Goal: Contribute content

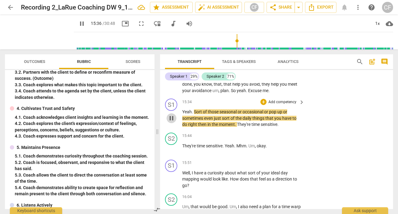
click at [171, 117] on span "pause" at bounding box center [171, 118] width 7 height 7
type input "937"
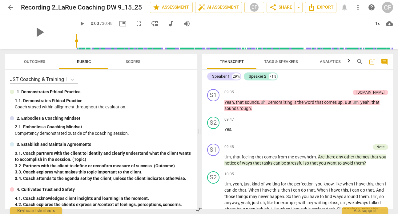
scroll to position [1281, 0]
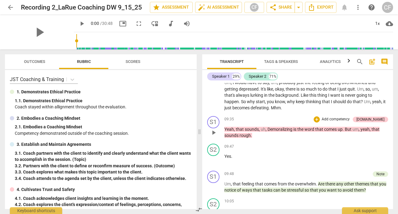
click at [348, 122] on p "Add competency" at bounding box center [335, 120] width 29 height 6
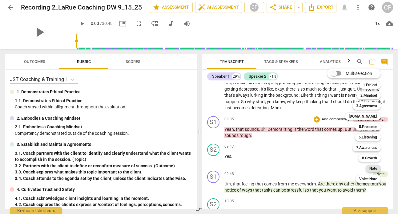
click at [376, 170] on b "Note" at bounding box center [373, 168] width 8 height 7
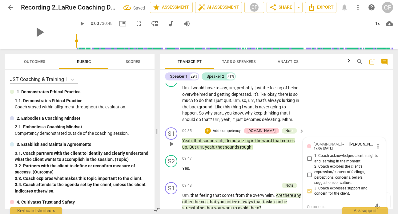
scroll to position [1465, 0]
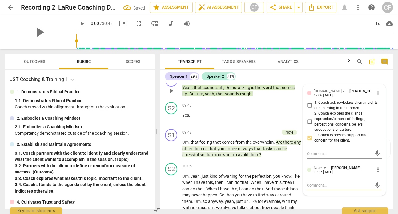
click at [323, 185] on textarea at bounding box center [339, 186] width 65 height 6
type textarea "T"
type textarea "Th"
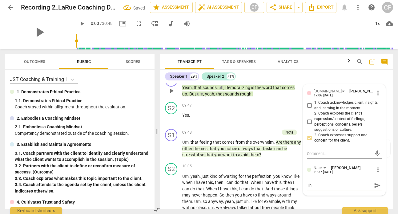
type textarea "The"
type textarea "Ther"
type textarea "There"
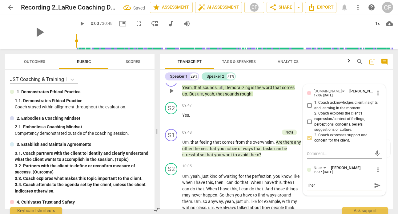
type textarea "There"
type textarea "There a"
type textarea "There ar"
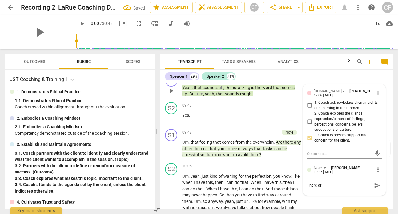
type textarea "There are"
type textarea "There are a"
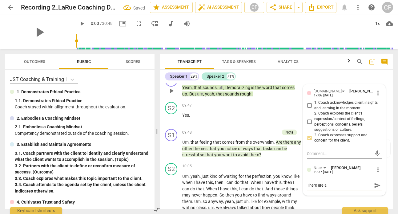
type textarea "There are a"
type textarea "There are a l"
type textarea "There are a lo"
type textarea "There are a lot"
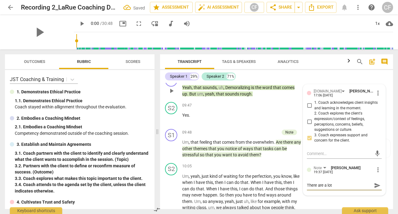
type textarea "There are a lot"
type textarea "There are a lot o"
type textarea "There are a lot of"
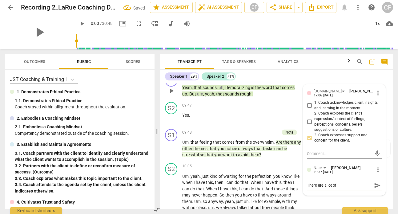
type textarea "There are a lot of"
type textarea "There are a lot of e"
type textarea "There are a lot of em"
type textarea "There are a lot of emo"
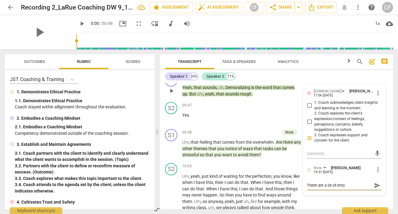
type textarea "There are a lot of emot"
type textarea "There are a lot of emoti"
type textarea "There are a lot of emotio"
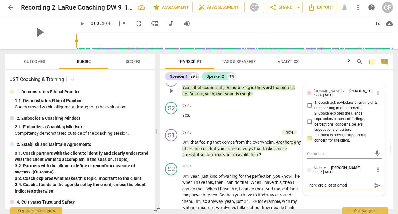
type textarea "There are a lot of emotio"
type textarea "There are a lot of emotion"
type textarea "There are a lot of emotions"
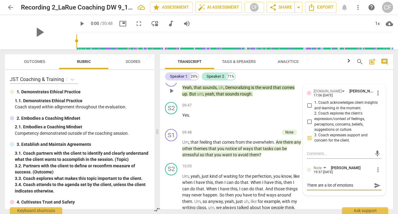
type textarea "There are a lot of emotions"
type textarea "There are a lot of emotions t"
type textarea "There are a lot of emotions to"
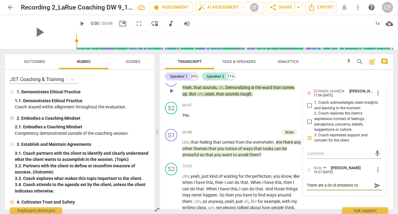
type textarea "There are a lot of emotions to"
type textarea "There are a lot of emotions to n"
type textarea "There are a lot of emotions to no"
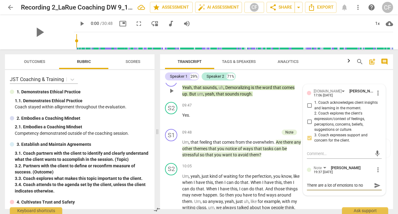
type textarea "There are a lot of emotions to not"
type textarea "There are a lot of emotions to noti"
type textarea "There are a lot of emotions to notic"
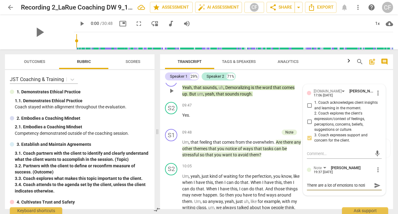
type textarea "There are a lot of emotions to notic"
type textarea "There are a lot of emotions to notice"
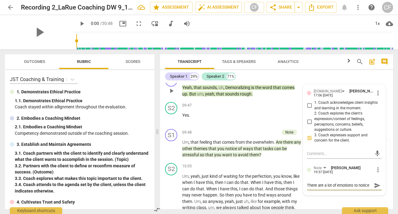
type textarea "There are a lot of emotions to notice h"
type textarea "There are a lot of emotions to notice he"
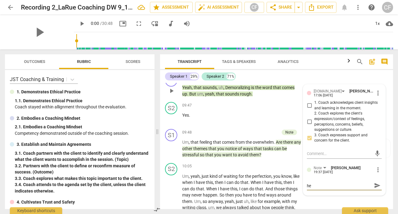
type textarea "There are a lot of emotions to notice her"
type textarea "There are a lot of emotions to notice here"
type textarea "There are a lot of emotions to notice here."
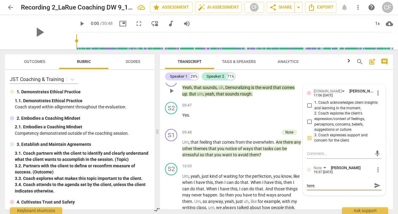
type textarea "There are a lot of emotions to notice here."
click at [375, 185] on span "send" at bounding box center [377, 185] width 7 height 7
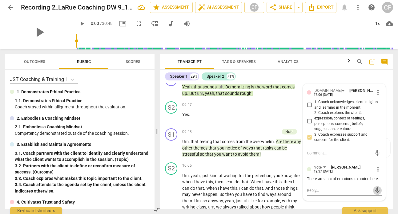
scroll to position [1497, 0]
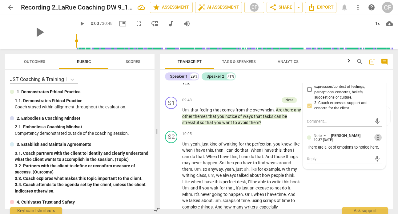
click at [375, 138] on span "more_vert" at bounding box center [377, 137] width 7 height 7
click at [381, 135] on li "Edit" at bounding box center [381, 138] width 21 height 12
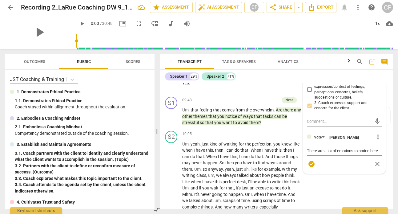
click at [352, 151] on textarea "There are a lot of emotions to notice here." at bounding box center [344, 151] width 75 height 6
type textarea "There are a lot of emotions/ to notice here."
type textarea "There are a lot of emotions/e to notice here."
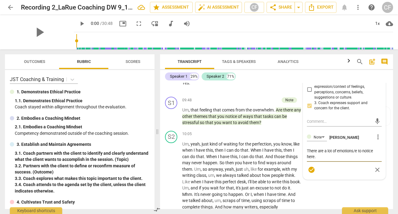
type textarea "There are a lot of emotions/en to notice here."
type textarea "There are a lot of emotions/ene to notice here."
type textarea "There are a lot of emotions/ener to notice here."
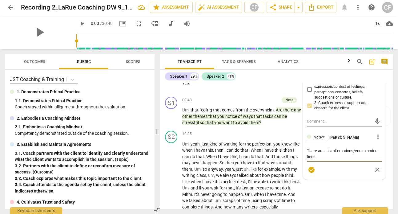
type textarea "There are a lot of emotions/ener to notice here."
type textarea "There are a lot of emotions/energ to notice here."
type textarea "There are a lot of emotions/energy to notice here."
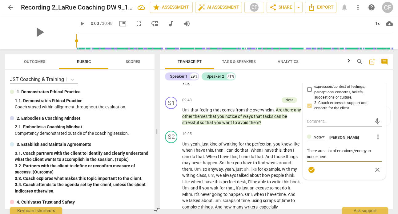
type textarea "There are a lot of emotions/energy to notice here."
type textarea "There are a lot of emotions/energy s to notice here."
type textarea "There are a lot of emotions/energy sh to notice here."
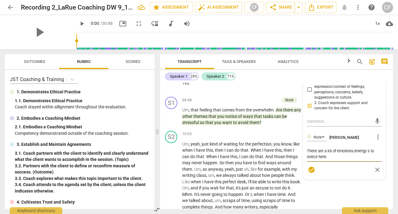
type textarea "There are a lot of emotions/energy sh to notice here."
type textarea "There are a lot of emotions/energy shi to notice here."
type textarea "There are a lot of emotions/energy shif to notice here."
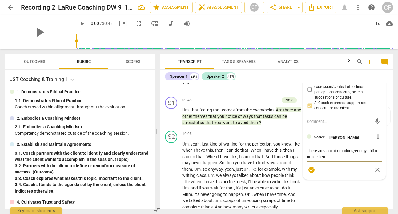
type textarea "There are a lot of emotions/energy shift to notice here."
type textarea "There are a lot of emotions/energy shifts to notice here."
click at [311, 170] on span "check_circle" at bounding box center [311, 169] width 7 height 7
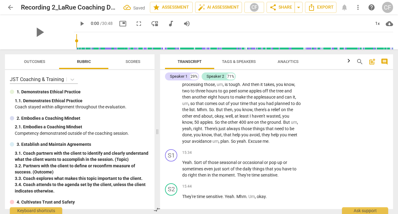
scroll to position [2089, 0]
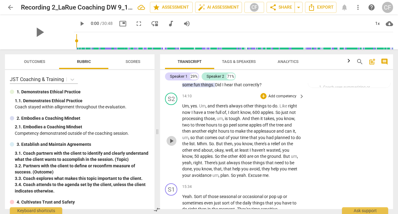
click at [171, 139] on span "play_arrow" at bounding box center [171, 140] width 7 height 7
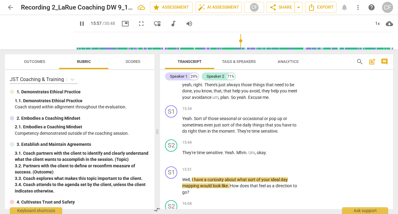
scroll to position [2187, 0]
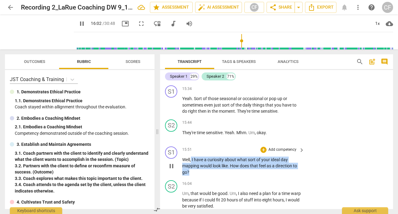
drag, startPoint x: 192, startPoint y: 173, endPoint x: 191, endPoint y: 160, distance: 12.3
click at [191, 160] on p "Well , I have a curiosity about what sort of your ideal day mapping would look …" at bounding box center [241, 166] width 119 height 19
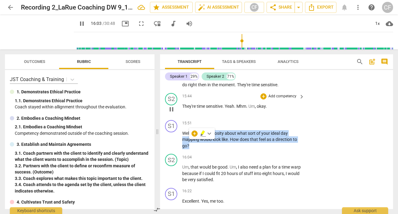
scroll to position [2219, 0]
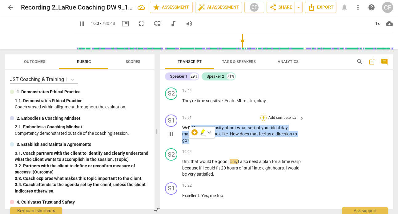
click at [262, 117] on div "+" at bounding box center [263, 118] width 6 height 6
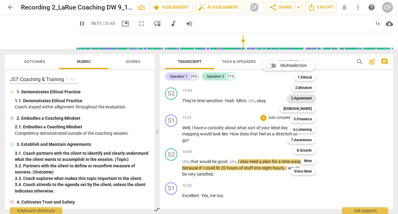
click at [307, 97] on b "3.Agreement" at bounding box center [301, 98] width 21 height 7
type input "972"
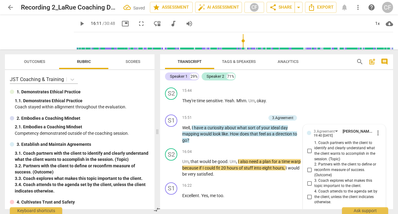
scroll to position [2289, 0]
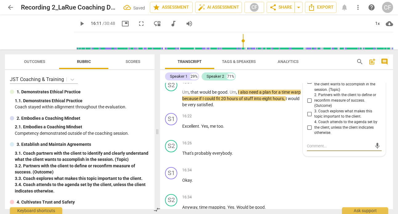
click at [309, 128] on input "4. Coach attends to the agenda set by the client, unless the client indicates o…" at bounding box center [309, 127] width 10 height 7
checkbox input "true"
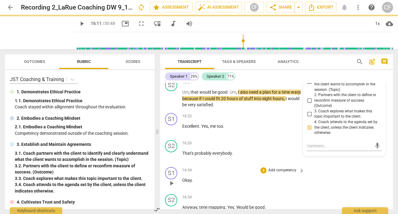
click at [330, 185] on div "S1 play_arrow pause 16:34 + Add competency keyboard_arrow_right Okay ." at bounding box center [276, 178] width 233 height 27
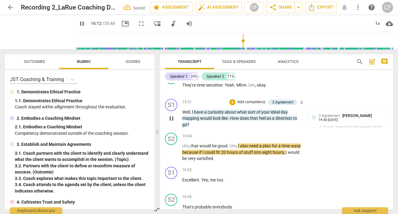
scroll to position [2232, 0]
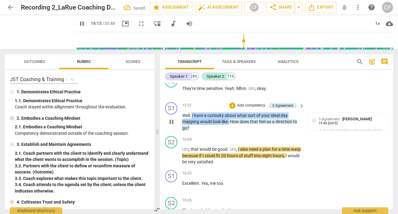
drag, startPoint x: 229, startPoint y: 121, endPoint x: 192, endPoint y: 116, distance: 38.1
click at [192, 116] on p "Well , I have a curiosity about what sort of your ideal day mapping would look …" at bounding box center [241, 122] width 119 height 19
click at [238, 104] on p "Add competency" at bounding box center [250, 106] width 29 height 6
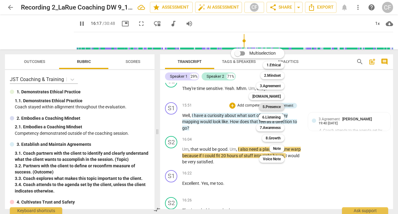
click at [275, 106] on b "5.Presence" at bounding box center [271, 106] width 18 height 7
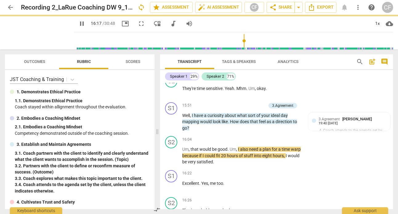
type input "978"
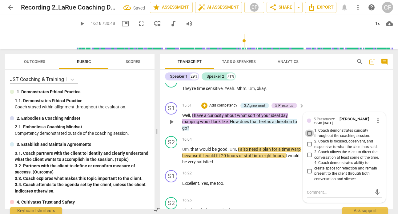
click at [308, 133] on input "1. Coach demonstrates curiosity throughout the coaching session." at bounding box center [309, 133] width 10 height 7
checkbox input "true"
click at [339, 95] on div "S2 play_arrow pause 15:44 + Add competency keyboard_arrow_right They're time se…" at bounding box center [276, 86] width 233 height 27
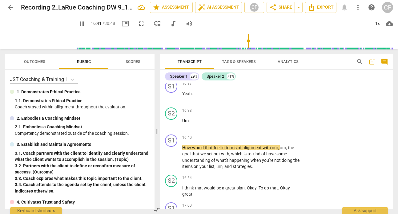
scroll to position [2431, 0]
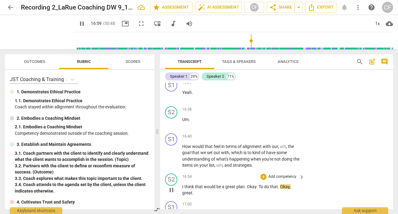
click at [169, 190] on span "pause" at bounding box center [171, 190] width 7 height 7
type input "1020"
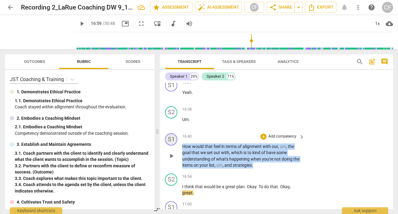
drag, startPoint x: 254, startPoint y: 166, endPoint x: 171, endPoint y: 143, distance: 86.8
click at [171, 143] on div "S1 play_arrow pause 16:40 + Add competency keyboard_arrow_right How would that …" at bounding box center [276, 151] width 233 height 40
click at [291, 135] on p "Add competency" at bounding box center [282, 137] width 29 height 6
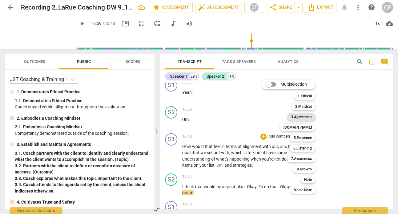
click at [300, 117] on b "3.Agreement" at bounding box center [301, 116] width 21 height 7
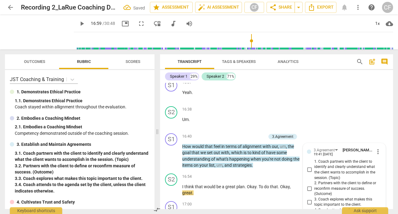
scroll to position [2519, 0]
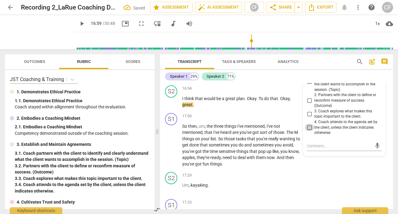
click at [309, 128] on input "4. Coach attends to the agenda set by the client, unless the client indicates o…" at bounding box center [309, 127] width 10 height 7
checkbox input "true"
click at [337, 167] on div "S1 play_arrow pause 17:00 + Add competency keyboard_arrow_right So then , um , …" at bounding box center [276, 140] width 233 height 59
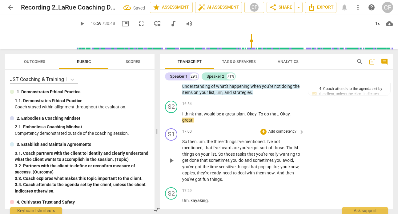
scroll to position [2481, 0]
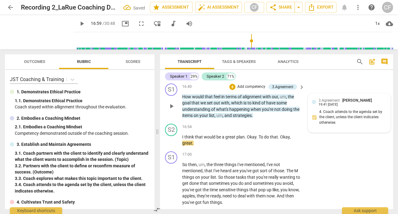
click at [358, 108] on div "3.Agreement [PERSON_NAME] 19:41 [DATE] 4. Coach attends to the agenda set by th…" at bounding box center [349, 112] width 75 height 31
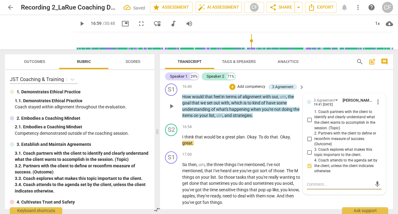
type textarea "Y"
type textarea "YO"
type textarea "YOu"
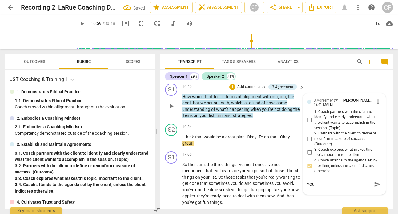
type textarea "YOu"
type textarea "YOu c"
type textarea "YOu ch"
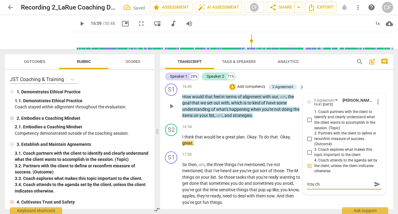
type textarea "YOu che"
type textarea "YOu chec"
type textarea "YOu check"
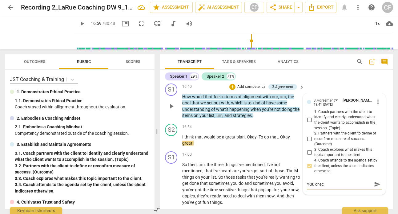
type textarea "YOu check"
type textarea "YOu chec"
type textarea "YOu che"
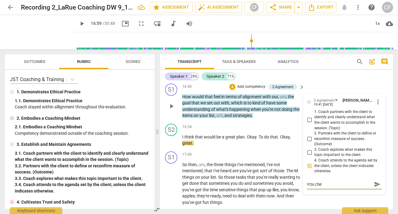
type textarea "YOu ch"
type textarea "YOu c"
type textarea "YOu"
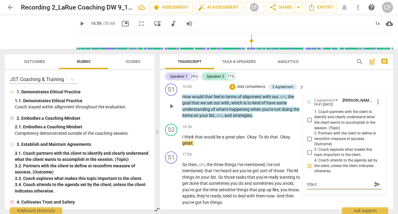
type textarea "YOu"
type textarea "YO"
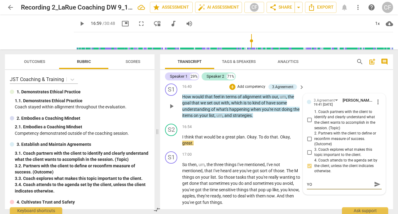
type textarea "Y"
type textarea "Yo"
type textarea "You"
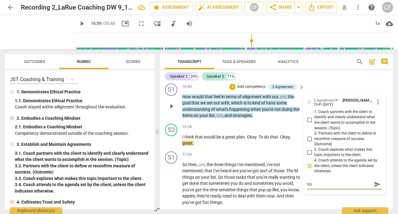
type textarea "You"
type textarea "You c"
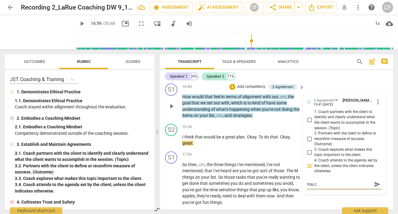
type textarea "You ch"
type textarea "You che"
type textarea "You chec"
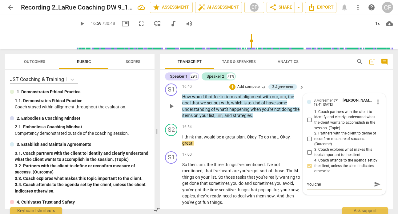
type textarea "You chec"
type textarea "You check"
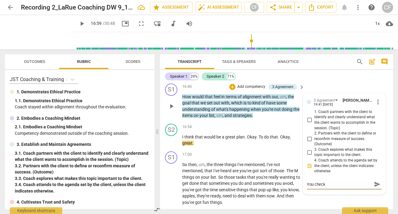
type textarea "You check i"
type textarea "You check in"
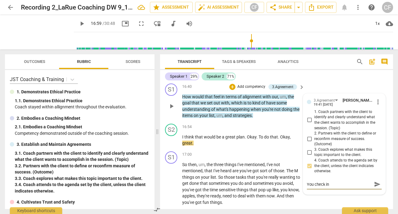
type textarea "You check in"
type textarea "You check in a"
type textarea "You check in ar"
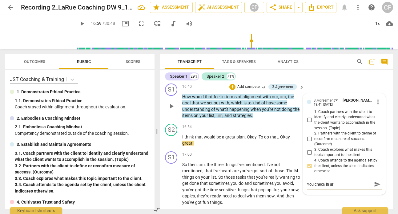
type textarea "You check in aro"
type textarea "You check in arou"
type textarea "You check in aroun"
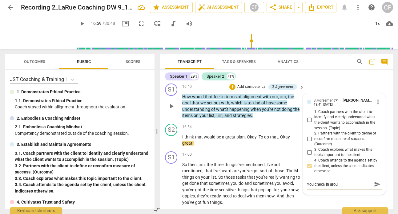
type textarea "You check in aroun"
type textarea "You check in around"
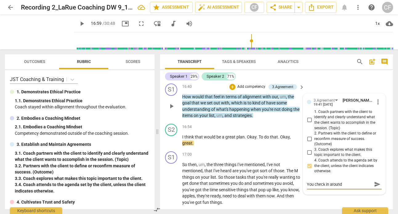
type textarea "You check in around t"
type textarea "You check in around th"
type textarea "You check in around the"
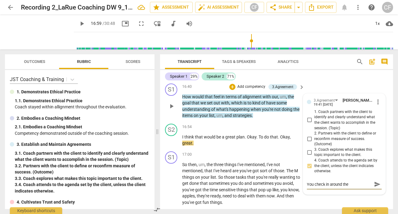
type textarea "You check in around the"
type textarea "You check in around the d"
type textarea "You check in around the di"
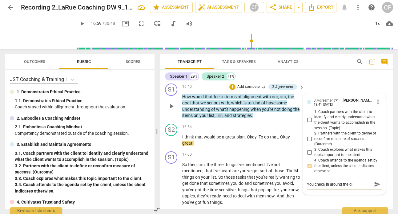
type textarea "You check in around the dir"
type textarea "You check in around the dire"
type textarea "You check in around the direc"
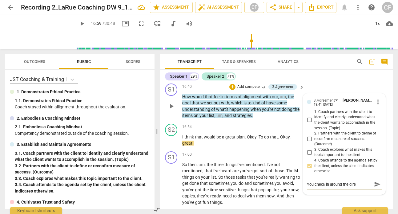
type textarea "You check in around the direc"
type textarea "You check in around the direct"
type textarea "You check in around the directo"
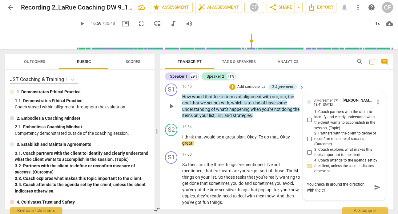
scroll to position [0, 0]
click at [374, 188] on span "send" at bounding box center [377, 187] width 7 height 7
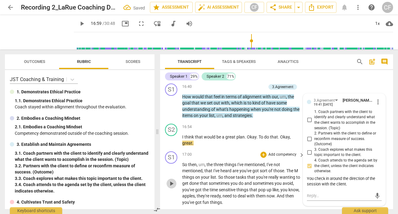
click at [171, 184] on span "play_arrow" at bounding box center [171, 183] width 7 height 7
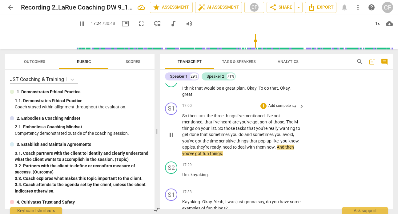
scroll to position [2532, 0]
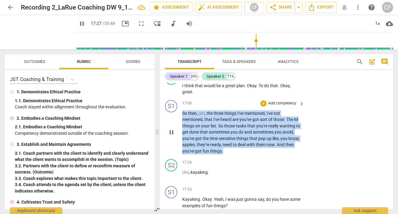
drag, startPoint x: 239, startPoint y: 151, endPoint x: 181, endPoint y: 114, distance: 68.7
click at [181, 114] on div "S1 play_arrow pause 17:00 + Add competency keyboard_arrow_right So then , um , …" at bounding box center [276, 127] width 233 height 59
click at [268, 102] on p "Add competency" at bounding box center [282, 104] width 29 height 6
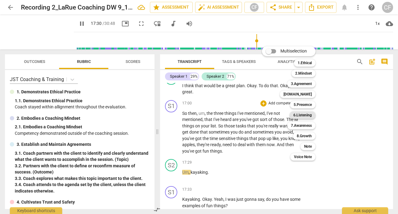
click at [311, 117] on b "6.Listening" at bounding box center [302, 115] width 18 height 7
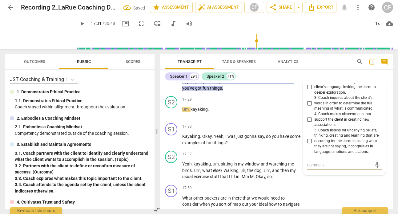
scroll to position [2565, 0]
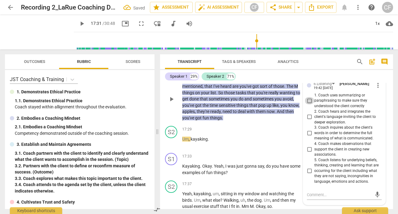
click at [310, 100] on input "1. Coach uses summarizing or paraphrasing to make sure they understood the clie…" at bounding box center [309, 100] width 10 height 7
click at [291, 145] on div "17:29 + Add competency keyboard_arrow_right Um , kayaking ." at bounding box center [243, 137] width 123 height 22
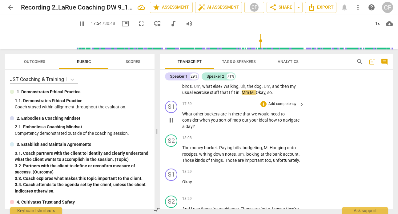
scroll to position [2680, 0]
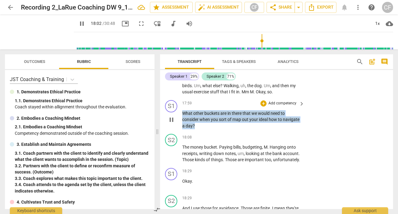
drag, startPoint x: 197, startPoint y: 126, endPoint x: 180, endPoint y: 112, distance: 22.9
click at [180, 111] on div "S1 play_arrow pause 17:59 + Add competency keyboard_arrow_right What other buck…" at bounding box center [276, 115] width 233 height 34
click at [280, 101] on p "Add competency" at bounding box center [282, 104] width 29 height 6
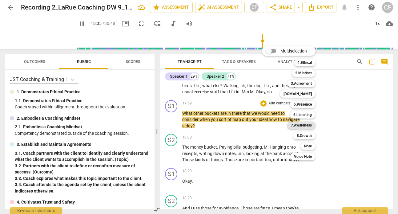
click at [310, 127] on b "7.Awareness" at bounding box center [301, 125] width 21 height 7
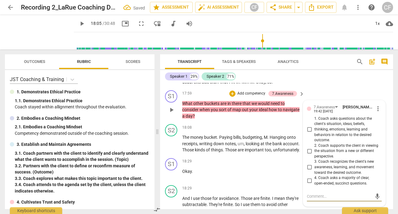
scroll to position [2691, 0]
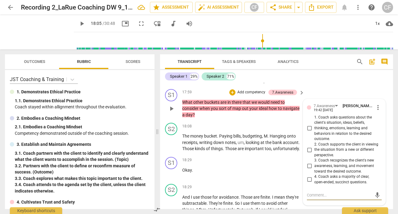
click at [309, 149] on input "2. Coach supports the client in viewing the situation from a new or different p…" at bounding box center [309, 149] width 10 height 7
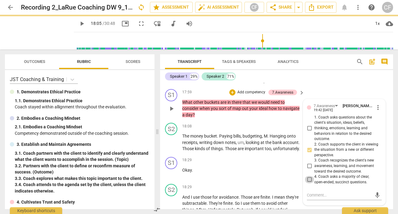
click at [309, 179] on input "4. Coach asks a majority of clear, open-ended, succinct questions." at bounding box center [309, 179] width 10 height 7
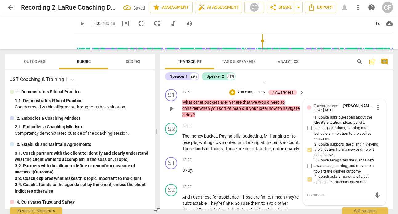
click at [352, 87] on div "S1 play_arrow pause 17:59 + Add competency 7.Awareness keyboard_arrow_right Wha…" at bounding box center [276, 104] width 233 height 34
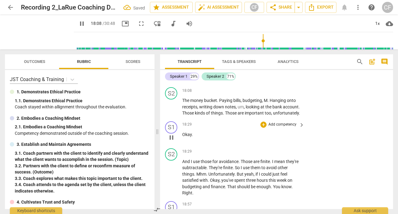
scroll to position [2727, 0]
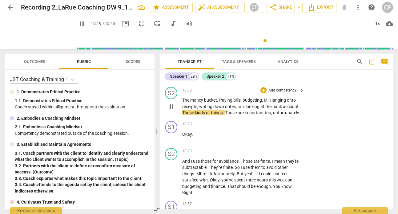
click at [173, 107] on span "pause" at bounding box center [171, 106] width 7 height 7
click at [170, 110] on span "play_arrow" at bounding box center [171, 106] width 7 height 7
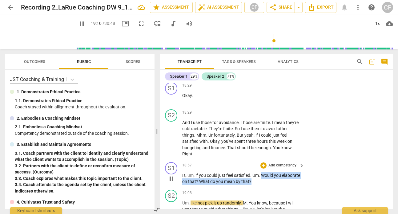
drag, startPoint x: 272, startPoint y: 187, endPoint x: 262, endPoint y: 180, distance: 12.1
click at [262, 180] on p "Is , um , if you could just feel satisfied . Um . Would you elaborate on that ?…" at bounding box center [241, 179] width 119 height 13
click at [263, 169] on div "+" at bounding box center [263, 166] width 6 height 6
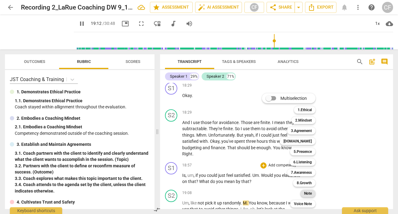
click at [312, 193] on div "Note" at bounding box center [307, 193] width 15 height 7
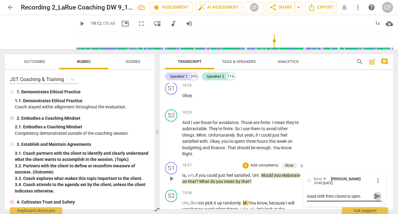
click at [375, 200] on span "send" at bounding box center [377, 196] width 7 height 7
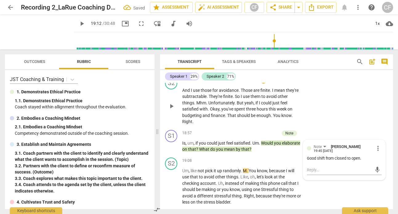
scroll to position [2859, 0]
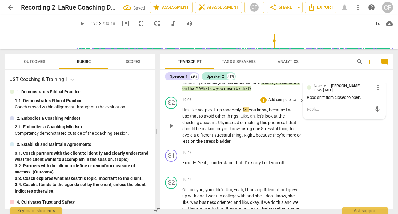
click at [169, 130] on span "play_arrow" at bounding box center [171, 125] width 7 height 7
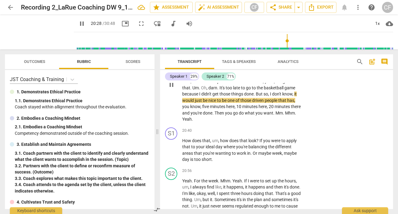
scroll to position [3001, 0]
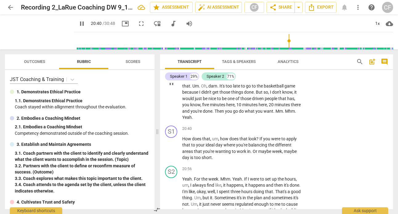
click at [172, 87] on span "pause" at bounding box center [171, 82] width 7 height 7
click at [171, 152] on span "play_arrow" at bounding box center [171, 148] width 7 height 7
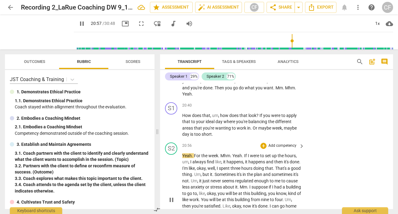
scroll to position [3025, 0]
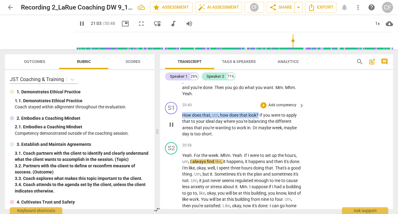
drag, startPoint x: 258, startPoint y: 121, endPoint x: 163, endPoint y: 123, distance: 95.0
click at [163, 123] on div "S1 play_arrow pause 20:40 + Add competency keyboard_arrow_right How does that ,…" at bounding box center [276, 120] width 233 height 40
click at [296, 109] on div "+ Add competency keyboard_arrow_right" at bounding box center [282, 105] width 46 height 7
click at [291, 108] on p "Add competency" at bounding box center [282, 106] width 29 height 6
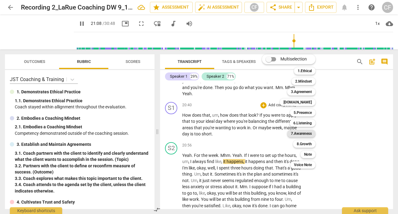
click at [309, 133] on b "7.Awareness" at bounding box center [301, 133] width 21 height 7
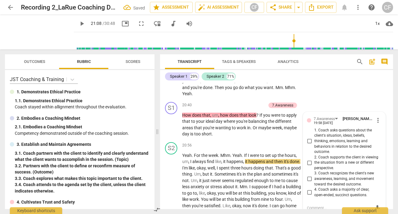
scroll to position [3093, 0]
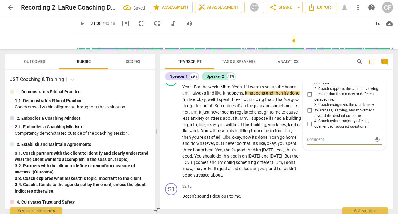
click at [309, 98] on input "2. Coach supports the client in viewing the situation from a new or different p…" at bounding box center [309, 94] width 10 height 7
click at [336, 181] on div "S2 play_arrow pause 20:56 + Add competency keyboard_arrow_right Yeah . For the …" at bounding box center [276, 126] width 233 height 110
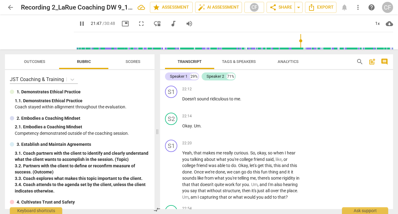
scroll to position [3175, 0]
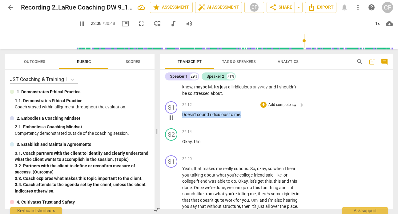
drag, startPoint x: 247, startPoint y: 129, endPoint x: 179, endPoint y: 130, distance: 68.0
click at [179, 126] on div "S1 play_arrow pause 22:12 + Add competency keyboard_arrow_right Doesn't sound r…" at bounding box center [276, 112] width 233 height 27
click at [292, 108] on p "Add competency" at bounding box center [282, 105] width 29 height 6
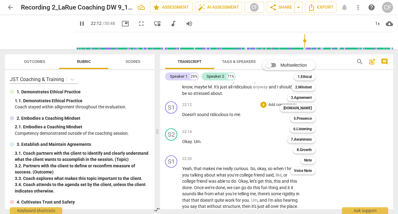
click at [129, 144] on div at bounding box center [199, 107] width 398 height 214
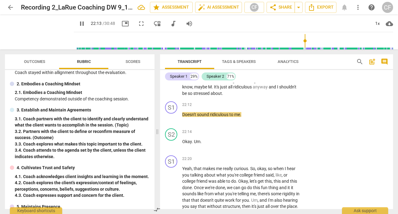
scroll to position [90, 0]
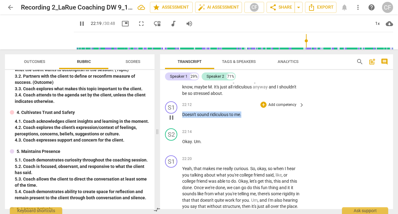
drag, startPoint x: 248, startPoint y: 129, endPoint x: 179, endPoint y: 130, distance: 68.9
click at [179, 126] on div "S1 play_arrow pause 22:12 + Add competency keyboard_arrow_right Doesn't sound r…" at bounding box center [276, 112] width 233 height 27
click at [288, 108] on p "Add competency" at bounding box center [282, 105] width 29 height 6
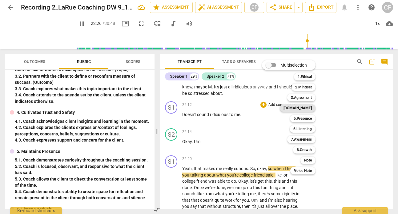
click at [307, 107] on b "[DOMAIN_NAME]" at bounding box center [297, 108] width 28 height 7
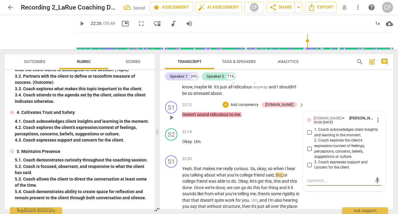
click at [310, 169] on input "3. Coach expresses support and concern for the client." at bounding box center [309, 164] width 10 height 7
click at [357, 92] on div "S2 play_arrow pause 20:56 + Add competency keyboard_arrow_right Yeah . For the …" at bounding box center [276, 45] width 233 height 110
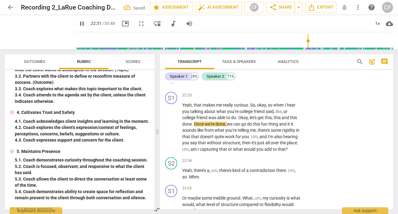
scroll to position [3246, 0]
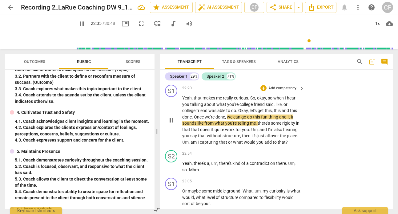
click at [171, 124] on span "pause" at bounding box center [171, 120] width 7 height 7
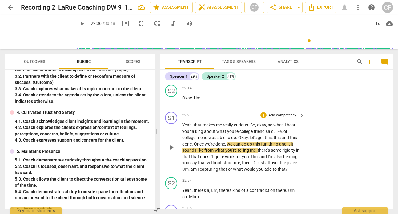
scroll to position [3175, 0]
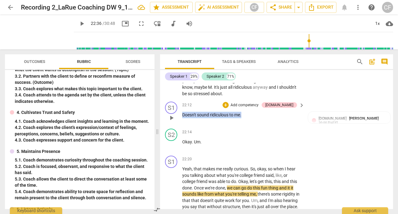
drag, startPoint x: 248, startPoint y: 126, endPoint x: 176, endPoint y: 126, distance: 72.9
click at [176, 126] on div "S1 play_arrow pause 22:12 + Add competency [DOMAIN_NAME] keyboard_arrow_right D…" at bounding box center [276, 112] width 233 height 27
click at [228, 108] on div "+" at bounding box center [225, 105] width 6 height 6
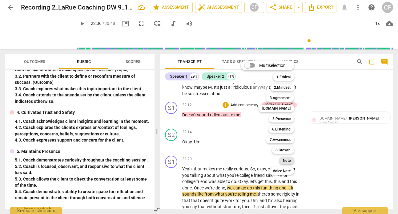
click at [289, 160] on b "Note" at bounding box center [287, 160] width 8 height 7
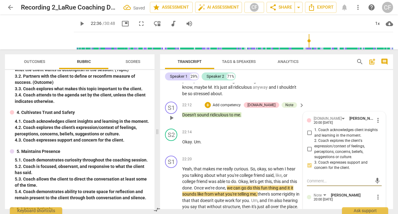
scroll to position [3259, 0]
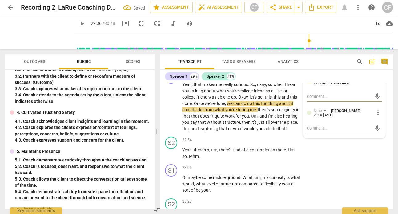
click at [327, 131] on textarea at bounding box center [339, 128] width 65 height 6
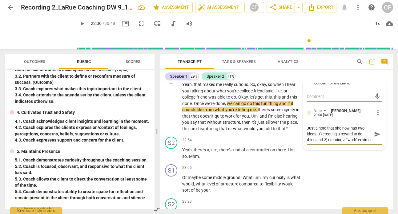
scroll to position [5, 0]
click at [375, 138] on span "send" at bounding box center [377, 134] width 7 height 7
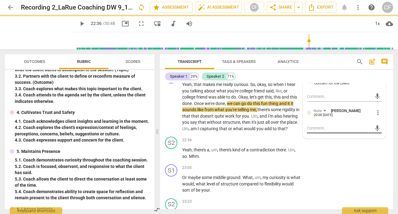
scroll to position [0, 0]
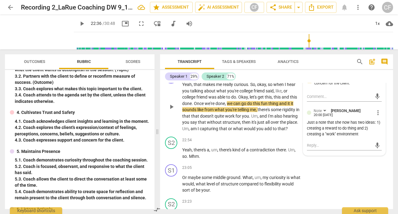
click at [173, 111] on span "play_arrow" at bounding box center [171, 106] width 7 height 7
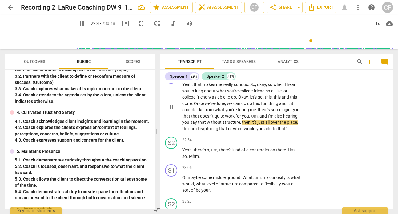
click at [189, 131] on span "Um" at bounding box center [185, 128] width 6 height 5
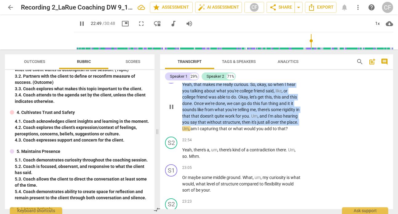
drag, startPoint x: 201, startPoint y: 142, endPoint x: 181, endPoint y: 94, distance: 51.8
click at [181, 94] on div "S1 play_arrow pause 22:20 + Add competency keyboard_arrow_right Yeah , that mak…" at bounding box center [276, 102] width 233 height 66
click at [262, 78] on div "+" at bounding box center [263, 75] width 6 height 6
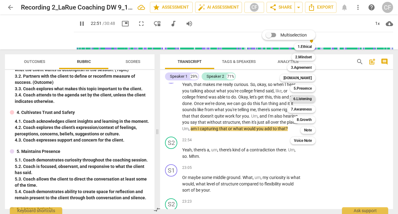
click at [304, 98] on b "6.Listening" at bounding box center [302, 98] width 18 height 7
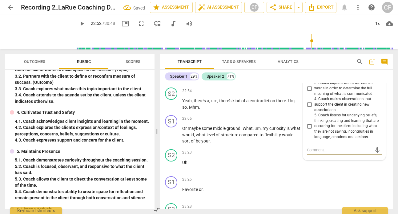
scroll to position [3279, 0]
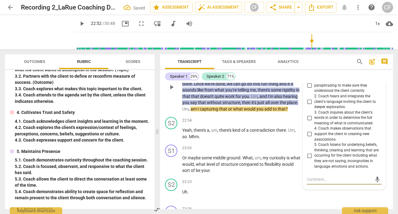
click at [308, 89] on input "1. Coach uses summarizing or paraphrasing to make sure they understood the clie…" at bounding box center [309, 85] width 10 height 7
click at [294, 134] on div "S2 play_arrow pause 22:54 + Add competency keyboard_arrow_right Yeah , there's …" at bounding box center [276, 129] width 233 height 28
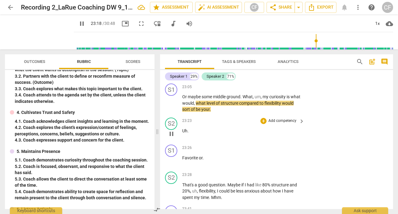
scroll to position [3349, 0]
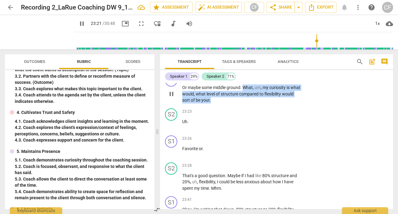
drag, startPoint x: 226, startPoint y: 118, endPoint x: 244, endPoint y: 107, distance: 20.8
click at [244, 104] on p "Or maybe some middle ground . What , um , my curiosity is what would , what lev…" at bounding box center [241, 94] width 119 height 19
click at [283, 81] on p "Add competency" at bounding box center [282, 78] width 29 height 6
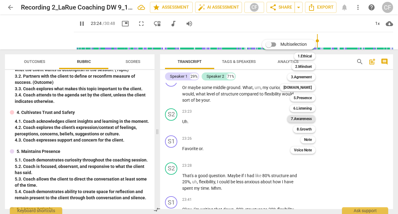
click at [305, 118] on b "7.Awareness" at bounding box center [301, 118] width 21 height 7
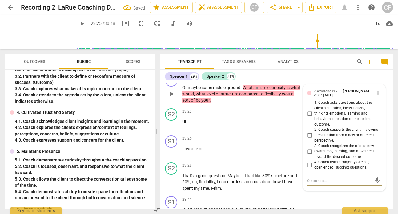
click at [309, 139] on input "2. Coach supports the client in viewing the situation from a new or different p…" at bounding box center [309, 135] width 10 height 7
click at [323, 184] on textarea at bounding box center [339, 181] width 65 height 6
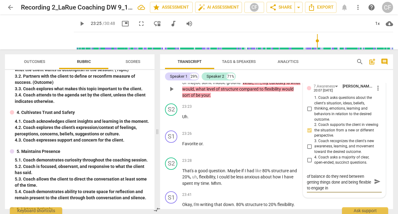
scroll to position [0, 0]
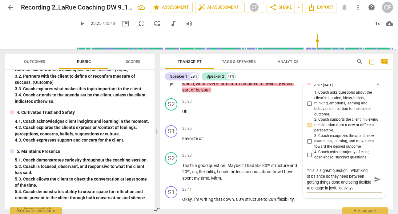
click at [377, 183] on span "send" at bounding box center [377, 179] width 7 height 7
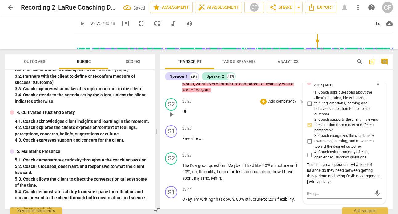
click at [170, 118] on span "play_arrow" at bounding box center [171, 114] width 7 height 7
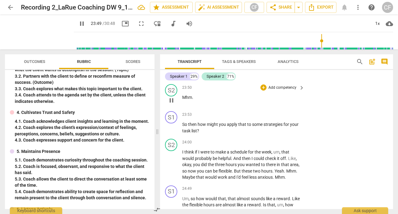
scroll to position [3480, 0]
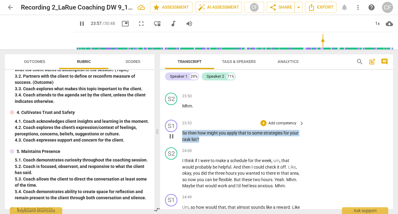
drag, startPoint x: 203, startPoint y: 157, endPoint x: 183, endPoint y: 150, distance: 21.2
click at [183, 143] on p "So then how might you apply that to some strategies for your task list ?" at bounding box center [241, 136] width 119 height 13
click at [268, 126] on p "Add competency" at bounding box center [282, 124] width 29 height 6
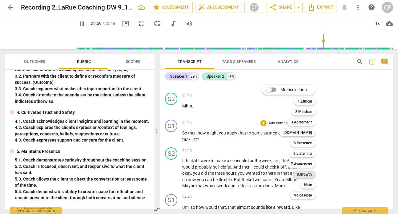
click at [305, 176] on b "8.Growth" at bounding box center [303, 174] width 15 height 7
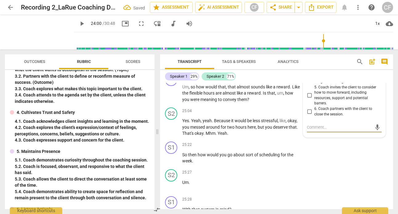
scroll to position [3528, 0]
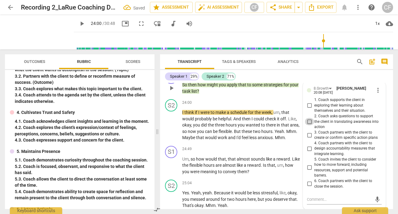
click at [308, 125] on input "2. Coach asks questions to support the client in translating awareness into act…" at bounding box center [309, 121] width 10 height 7
click at [345, 69] on div "S2 play_arrow pause 23:50 + Add competency keyboard_arrow_right Mhm ." at bounding box center [276, 55] width 233 height 27
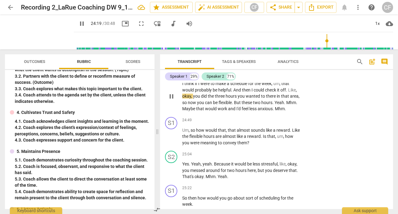
scroll to position [3561, 0]
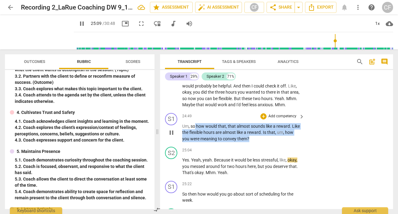
drag, startPoint x: 252, startPoint y: 159, endPoint x: 194, endPoint y: 145, distance: 59.8
click at [194, 142] on p "Um , so how would that , that almost sounds like a reward . Like the flexible h…" at bounding box center [241, 132] width 119 height 19
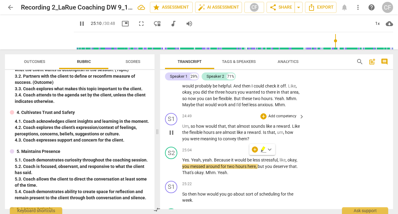
click at [249, 145] on div "S1 play_arrow pause 24:49 + Add competency keyboard_arrow_right Um , so how wou…" at bounding box center [276, 128] width 233 height 34
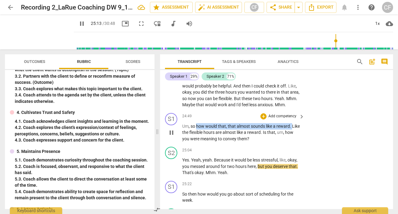
drag, startPoint x: 292, startPoint y: 144, endPoint x: 197, endPoint y: 145, distance: 95.7
click at [197, 142] on p "Um , so how would that , that almost sounds like a reward . Like the flexible h…" at bounding box center [241, 132] width 119 height 19
click at [266, 120] on div "+ Add competency" at bounding box center [278, 116] width 37 height 6
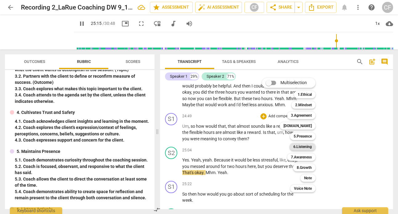
click at [309, 144] on b "6.Listening" at bounding box center [302, 146] width 18 height 7
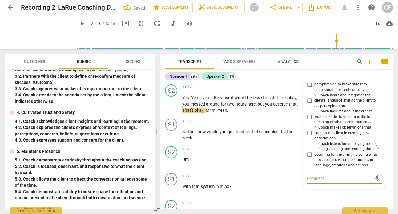
scroll to position [3617, 0]
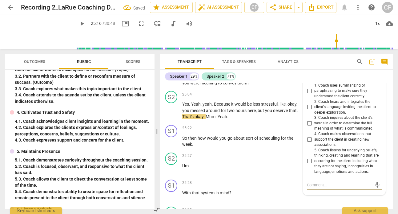
click at [309, 95] on input "1. Coach uses summarizing or paraphrasing to make sure they understood the clie…" at bounding box center [309, 90] width 10 height 7
click at [286, 86] on p "Um , so how would that , that almost sounds like a reward . Like the flexible h…" at bounding box center [241, 76] width 119 height 19
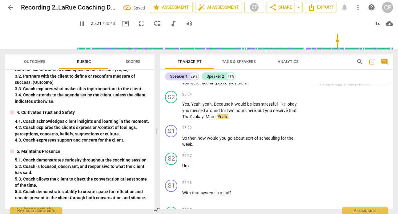
click at [252, 86] on p "Um , so how would that , that almost sounds like a reward . Like the flexible h…" at bounding box center [241, 76] width 119 height 19
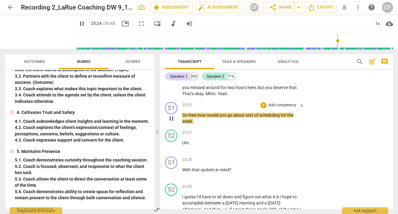
scroll to position [3653, 0]
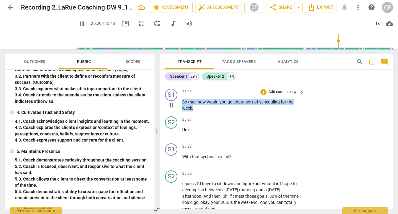
drag, startPoint x: 198, startPoint y: 127, endPoint x: 183, endPoint y: 122, distance: 16.3
click at [183, 112] on p "So then how would you go about sort of scheduling for the week ." at bounding box center [241, 105] width 119 height 13
click at [289, 95] on p "Add competency" at bounding box center [282, 92] width 29 height 6
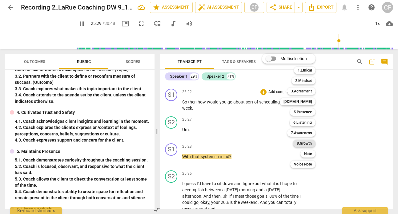
click at [313, 141] on div "8.Growth" at bounding box center [304, 143] width 22 height 7
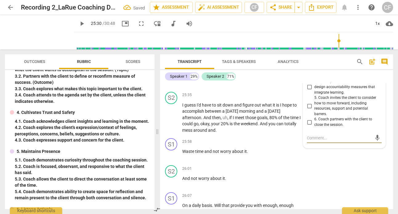
scroll to position [3720, 0]
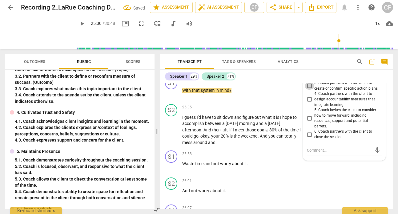
click at [306, 90] on input "3. Coach partners with the client to create or confirm specific action plans" at bounding box center [309, 85] width 10 height 7
click at [289, 72] on div "25:27 + Add competency keyboard_arrow_right Um ." at bounding box center [243, 61] width 123 height 22
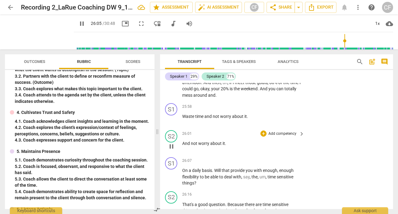
scroll to position [3766, 0]
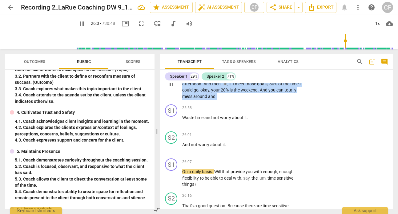
drag, startPoint x: 218, startPoint y: 114, endPoint x: 181, endPoint y: 93, distance: 41.9
click at [181, 93] on div "S2 play_arrow pause 25:35 + Add competency keyboard_arrow_right I guess I'd hav…" at bounding box center [276, 79] width 233 height 47
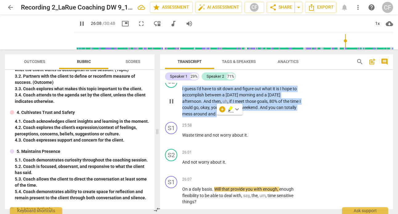
scroll to position [3716, 0]
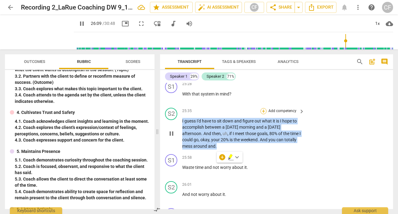
click at [261, 114] on div "+" at bounding box center [263, 111] width 6 height 6
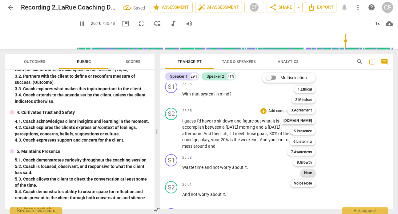
click at [308, 172] on b "Note" at bounding box center [308, 172] width 8 height 7
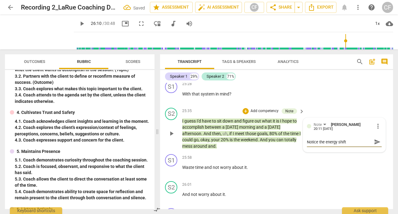
click at [374, 145] on span "send" at bounding box center [377, 142] width 7 height 7
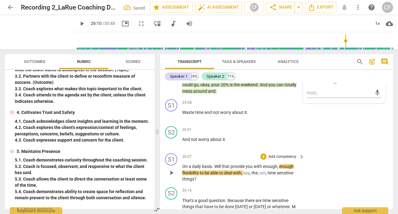
scroll to position [3792, 0]
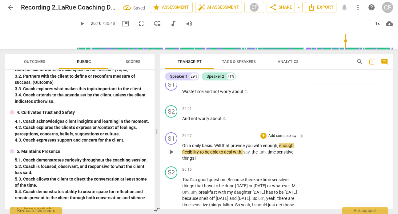
click at [173, 156] on span "play_arrow" at bounding box center [171, 152] width 7 height 7
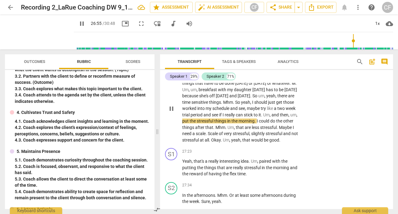
scroll to position [3857, 0]
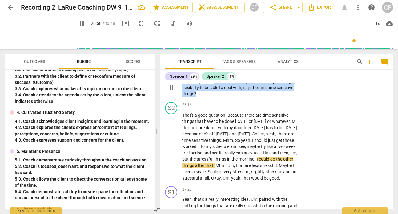
drag, startPoint x: 204, startPoint y: 111, endPoint x: 215, endPoint y: 98, distance: 16.8
click at [215, 97] on p "On a daily basis . Will that provide you with enough , enough flexibility to be…" at bounding box center [241, 87] width 119 height 19
click at [280, 74] on p "Add competency" at bounding box center [282, 72] width 29 height 6
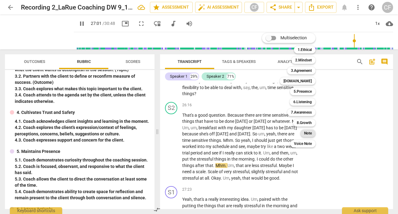
click at [313, 133] on div "Note" at bounding box center [307, 133] width 15 height 7
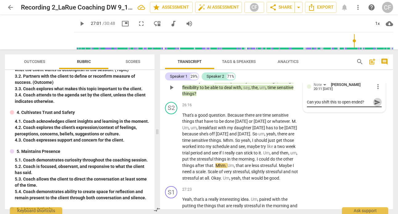
click at [374, 106] on span "send" at bounding box center [377, 102] width 7 height 7
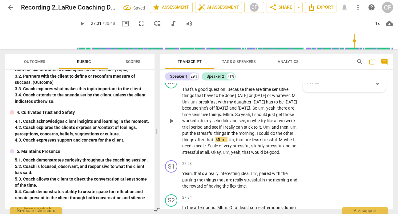
scroll to position [3917, 0]
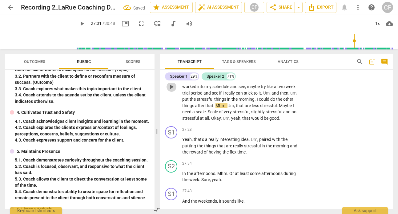
click at [170, 91] on span "play_arrow" at bounding box center [171, 86] width 7 height 7
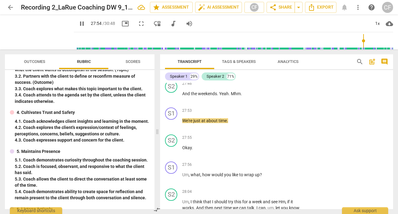
scroll to position [4105, 0]
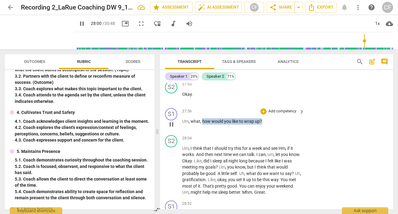
drag, startPoint x: 265, startPoint y: 145, endPoint x: 203, endPoint y: 146, distance: 62.7
click at [203, 125] on p "Um , what , how would you like to wrap up ?" at bounding box center [241, 121] width 119 height 6
click at [296, 115] on div "+ Add competency keyboard_arrow_right" at bounding box center [282, 111] width 46 height 7
click at [293, 114] on p "Add competency" at bounding box center [282, 112] width 29 height 6
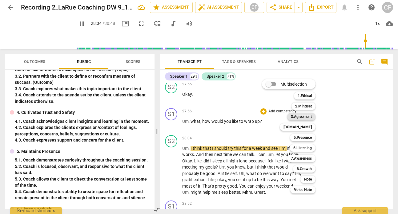
click at [308, 115] on b "3.Agreement" at bounding box center [301, 116] width 21 height 7
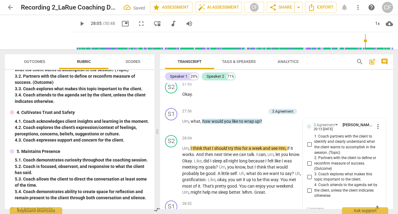
scroll to position [4193, 0]
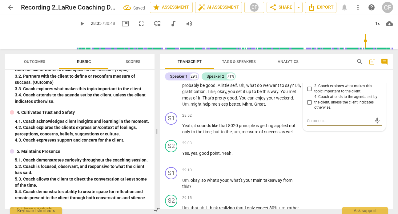
click at [308, 106] on input "4. Coach attends to the agenda set by the client, unless the client indicates o…" at bounding box center [309, 102] width 10 height 7
click at [354, 165] on div "S2 play_arrow pause 29:03 + Add competency keyboard_arrow_right Yes , yes , goo…" at bounding box center [276, 151] width 233 height 27
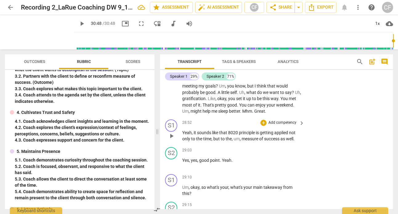
scroll to position [4147, 0]
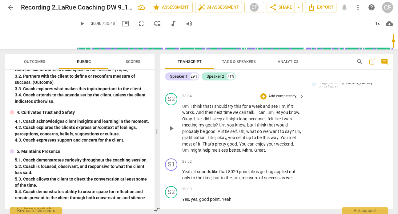
click at [172, 132] on span "play_arrow" at bounding box center [171, 128] width 7 height 7
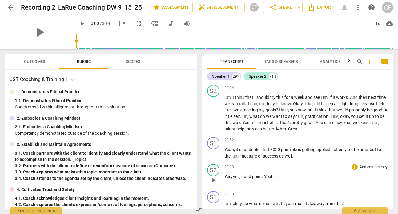
scroll to position [3650, 0]
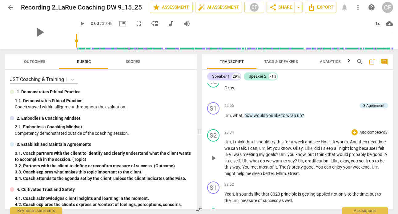
click at [211, 162] on span "play_arrow" at bounding box center [213, 158] width 7 height 7
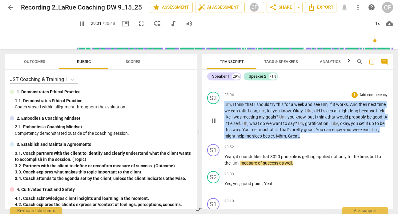
drag, startPoint x: 354, startPoint y: 163, endPoint x: 219, endPoint y: 131, distance: 138.4
click at [219, 130] on div "S2 play_arrow pause 28:04 + Add competency keyboard_arrow_right Um , I think th…" at bounding box center [297, 115] width 191 height 52
click at [352, 98] on div "+" at bounding box center [354, 95] width 6 height 6
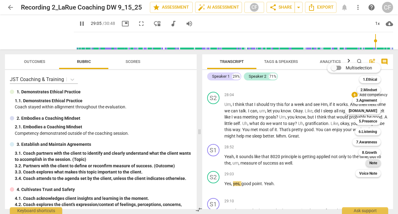
click at [375, 162] on b "Note" at bounding box center [373, 163] width 8 height 7
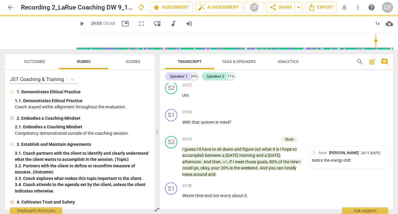
type input "1746"
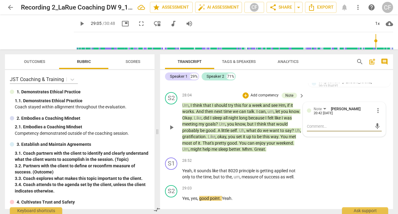
type textarea "T"
type textarea "Th"
type textarea "The"
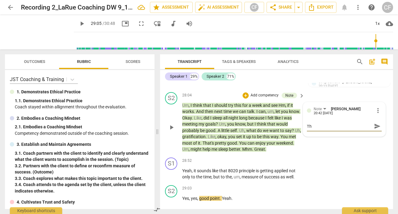
type textarea "The"
type textarea "The c"
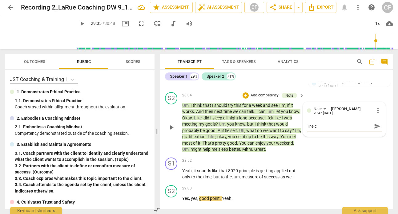
type textarea "The cl"
type textarea "The cli"
type textarea "The clie"
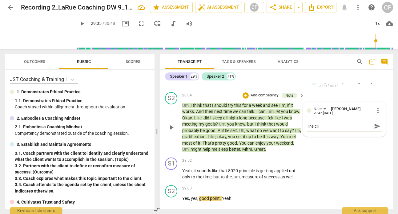
type textarea "The clie"
type textarea "The clien"
type textarea "The client"
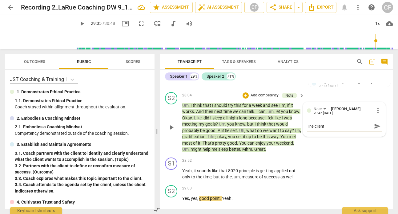
type textarea "The client s"
type textarea "The client sa"
type textarea "The client say"
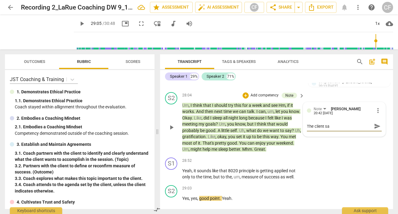
type textarea "The client say"
type textarea "The client says"
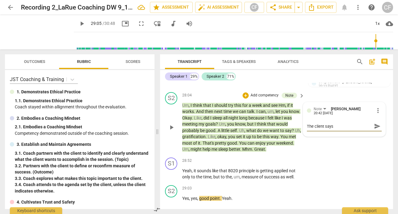
type textarea "The client says t"
type textarea "The client says th"
type textarea "The client says tha"
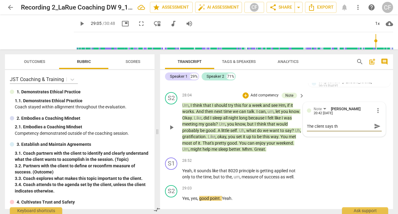
type textarea "The client says tha"
type textarea "The client says that"
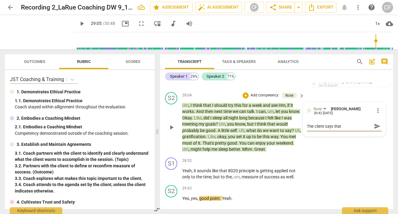
type textarea "The client says that w"
type textarea "The client says that we"
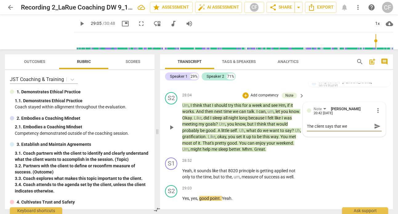
type textarea "The client says that we"
type textarea "The client says that w"
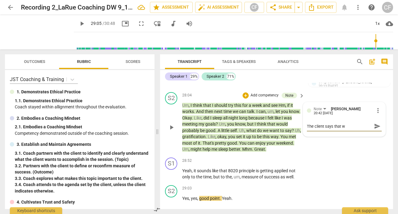
type textarea "The client says that"
type textarea "The client says that I"
type textarea "The client says that"
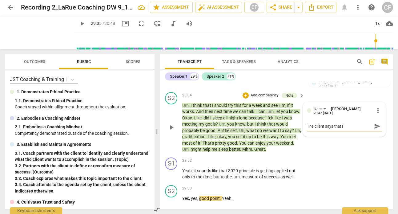
type textarea "The client says that"
type textarea "The client says that ""
type textarea "The client says that "I"
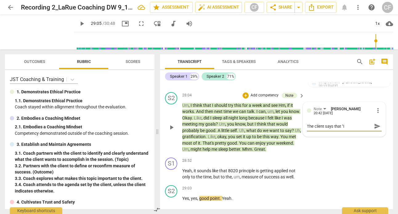
type textarea "The client says that "I"
type textarea "The client says that "I s"
type textarea "The client says that "I sh"
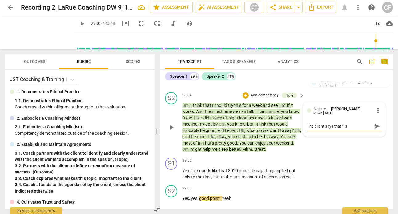
type textarea "The client says that "I sh"
type textarea "The client says that "I sho"
type textarea "The client says that "I shou"
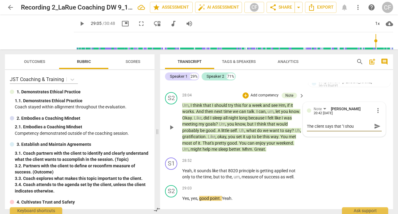
type textarea "The client says that "I shoud"
type textarea "The client says that "I shoudl"
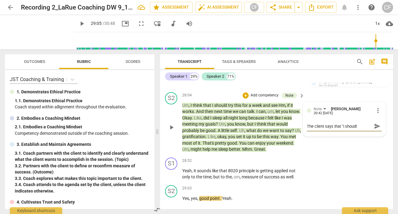
type textarea "The client says that "I shoudl"
type textarea "The client says that "I shoudl t"
type textarea "The client says that "I shoudl"
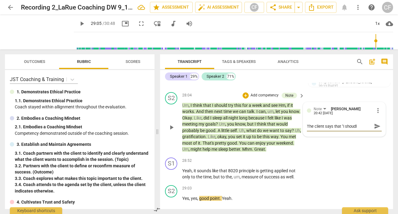
type textarea "The client says that "I shoudl"
type textarea "The client says that "I shoud"
type textarea "The client says that "I shou"
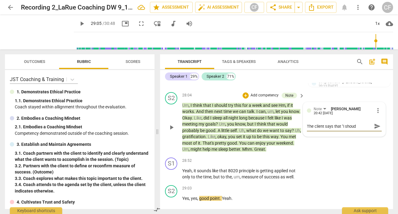
type textarea "The client says that "I shou"
type textarea "The client says that "I shoul"
type textarea "The client says that "I should"
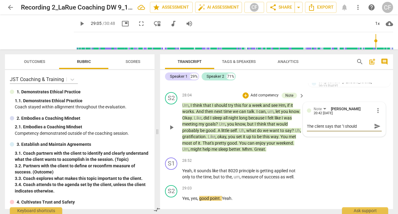
type textarea "The client says that "I should t"
type textarea "The client says that "I should tr"
type textarea "The client says that "I should try"
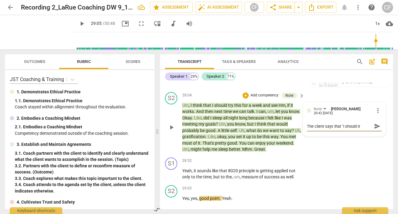
type textarea "The client says that "I should try"
type textarea "The client says that "I should try t"
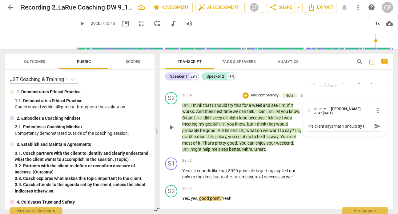
type textarea "The client says that "I should try th"
type textarea "The client says that "I should try tho"
type textarea "The client says that "I should try th"
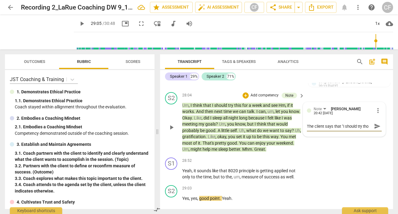
type textarea "The client says that "I should try th"
type textarea "The client says that "I should try thi"
type textarea "The client says that "I should try this"
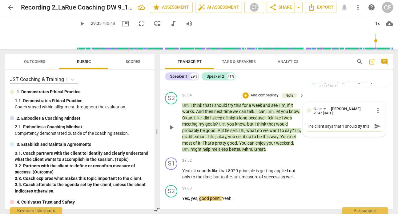
type textarea "The client says that "I should try this"
type textarea "The client says that "I should try this f"
type textarea "The client says that "I should try this fo"
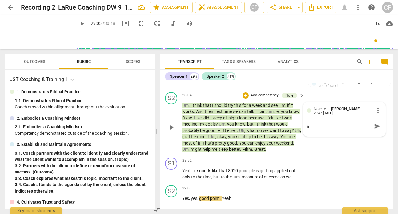
type textarea "The client says that "I should try this for"
type textarea "The client says that "I should try this for a"
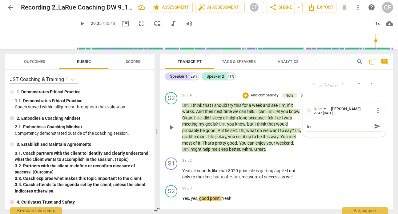
type textarea "The client says that "I should try this for a"
type textarea "The client says that "I should try this for a w"
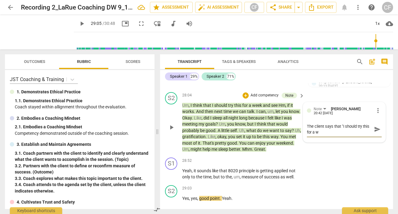
scroll to position [0, 0]
type textarea "The client says that "I should try this for a we"
type textarea "The client says that "I should try this for a wee"
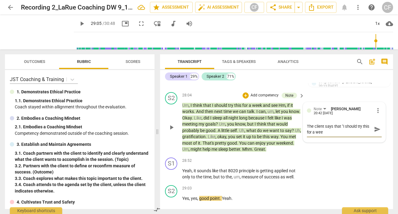
type textarea "The client says that "I should try this for a week"
type textarea "The client says that "I should try this for a week."
type textarea "The client says that "I should try this for a week.."
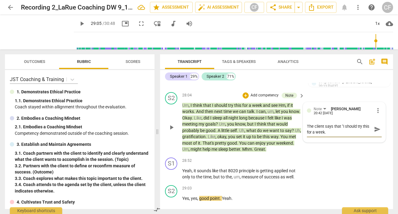
type textarea "The client says that "I should try this for a week.."
type textarea "The client says that "I should try this for a week..."
type textarea "The client says that "I should try this for a week...""
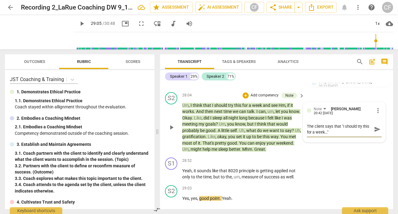
type textarea "The client says that "I should try this for a week...""
type textarea "The client says that "I should try this for a week..." W"
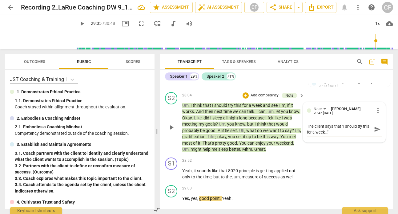
type textarea "The client says that "I should try this for a week..." W"
type textarea "The client says that "I should try this for a week..." Wh"
type textarea "The client says that "I should try this for a week..." Wha"
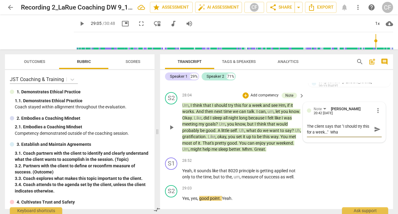
type textarea "The client says that "I should try this for a week..." What"
type textarea "The client says that "I should try this for a week..." What s"
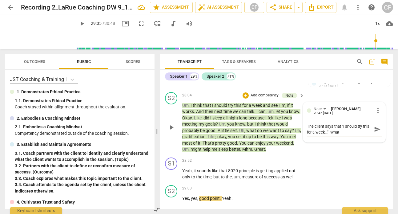
type textarea "The client says that "I should try this for a week..." What s"
type textarea "The client says that "I should try this for a week..." What sp"
type textarea "The client says that "I should try this for a week..." What spe"
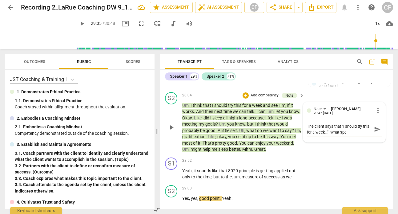
type textarea "The client says that "I should try this for a week..." What spec"
type textarea "The client says that "I should try this for a week..." What speci"
type textarea "The client says that "I should try this for a week..." What specif"
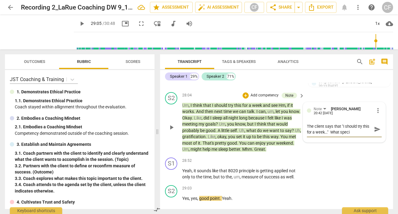
type textarea "The client says that "I should try this for a week..." What specif"
type textarea "The client says that "I should try this for a week..." What speciff"
type textarea "The client says that "I should try this for a week..." What specif"
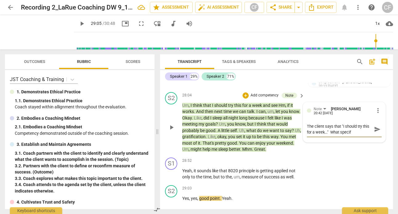
type textarea "The client says that "I should try this for a week..." What specifi"
type textarea "The client says that "I should try this for a week..." What specific"
type textarea "The client says that "I should try this for a week..." What specifica"
type textarea "The client says that "I should try this for a week..." What specifical"
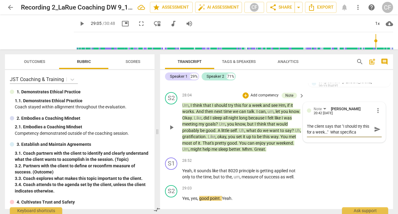
type textarea "The client says that "I should try this for a week..." What specifical"
type textarea "The client says that "I should try this for a week..." What specificall"
type textarea "The client says that "I should try this for a week..." What specifically"
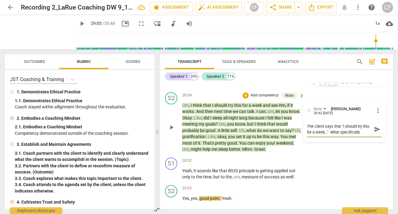
type textarea "The client says that "I should try this for a week..." What specifically"
type textarea "The client says that "I should try this for a week..." What specifically w"
type textarea "The client says that "I should try this for a week..." What specifically wh"
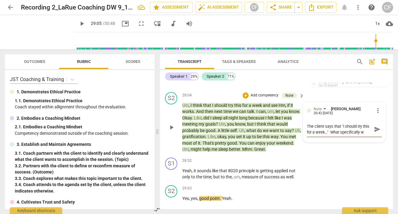
type textarea "The client says that "I should try this for a week..." What specifically wh"
type textarea "The client says that "I should try this for a week..." What specifically w"
type textarea "The client says that "I should try this for a week..." What specifically wi"
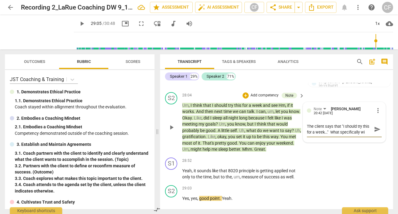
type textarea "The client says that "I should try this for a week..." What specifically wil"
type textarea "The client says that "I should try this for a week..." What specifically will"
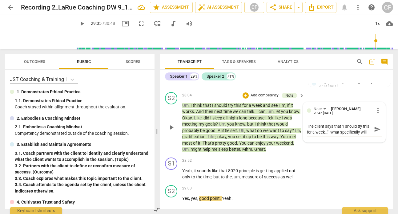
type textarea "The client says that "I should try this for a week..." What specifically will"
type textarea "The client says that "I should try this for a week..." What specifically will s"
type textarea "The client says that "I should try this for a week..." What specifically will sh"
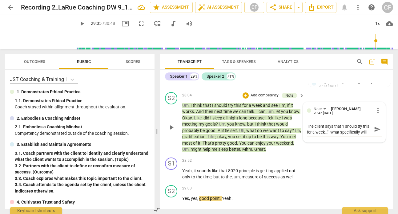
scroll to position [5, 0]
type textarea "The client says that "I should try this for a week..." What specifically will s…"
click at [376, 133] on span "send" at bounding box center [377, 129] width 7 height 7
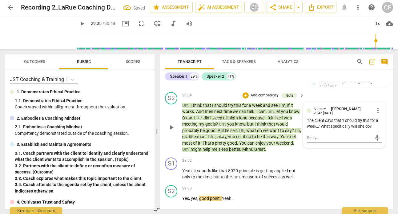
scroll to position [4205, 0]
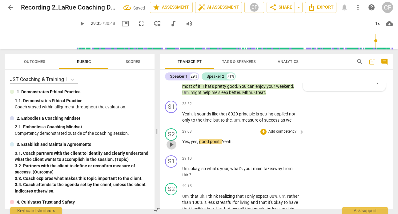
click at [171, 149] on span "play_arrow" at bounding box center [171, 144] width 7 height 7
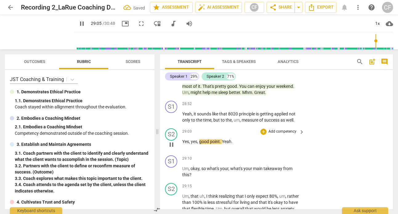
scroll to position [4265, 0]
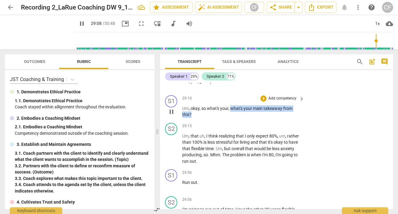
drag, startPoint x: 192, startPoint y: 139, endPoint x: 230, endPoint y: 133, distance: 38.3
click at [230, 118] on p "Um , okay , so what's your , what's your main takeaway from this ?" at bounding box center [241, 111] width 119 height 13
click at [295, 101] on p "Add competency" at bounding box center [282, 99] width 29 height 6
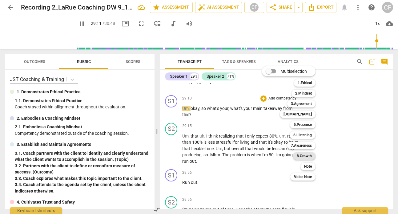
click at [305, 157] on b "8.Growth" at bounding box center [303, 156] width 15 height 7
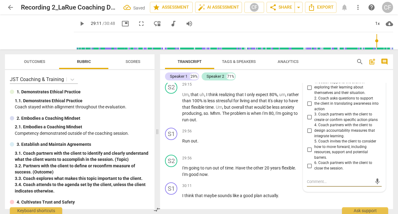
scroll to position [4302, 0]
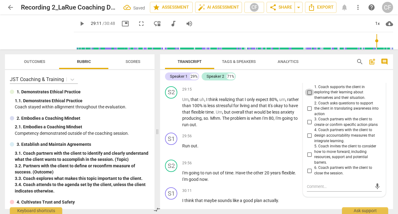
click at [310, 96] on input "1. Coach supports the client in exploring their learning about themselves and t…" at bounding box center [309, 92] width 10 height 7
click at [336, 80] on div "Speaker 1 29% Speaker 2 71%" at bounding box center [276, 76] width 223 height 10
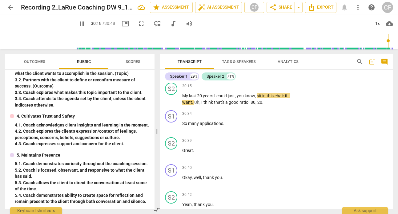
scroll to position [130, 0]
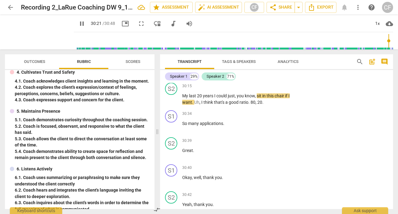
drag, startPoint x: 281, startPoint y: 94, endPoint x: 169, endPoint y: 96, distance: 112.0
click at [169, 80] on div "S1 play_arrow pause 30:11 + Add competency keyboard_arrow_right I think that ma…" at bounding box center [276, 66] width 233 height 27
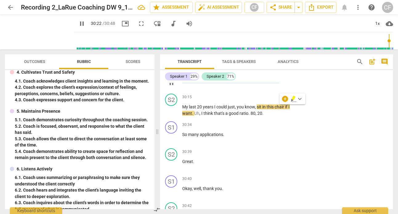
scroll to position [4421, 0]
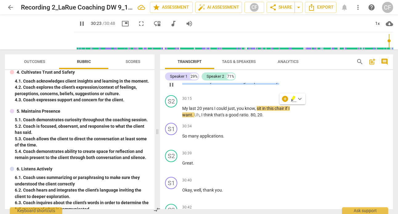
click at [265, 75] on div "+" at bounding box center [263, 72] width 6 height 6
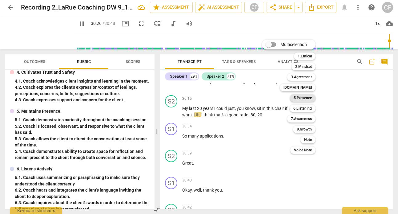
click at [312, 99] on b "5.Presence" at bounding box center [302, 97] width 18 height 7
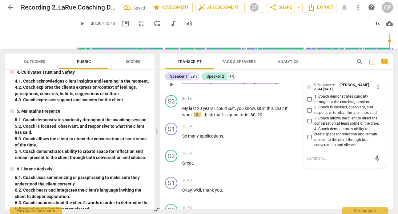
click at [309, 114] on input "2. Coach is focused, observant, and responsive to what the client has said." at bounding box center [309, 110] width 10 height 7
click at [330, 161] on textarea at bounding box center [339, 159] width 65 height 6
click at [374, 162] on span "send" at bounding box center [377, 158] width 7 height 7
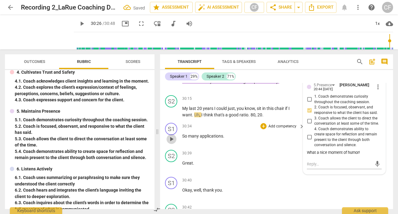
click at [170, 143] on span "play_arrow" at bounding box center [171, 139] width 7 height 7
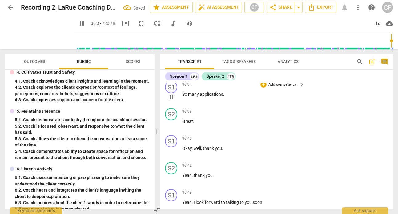
scroll to position [4543, 0]
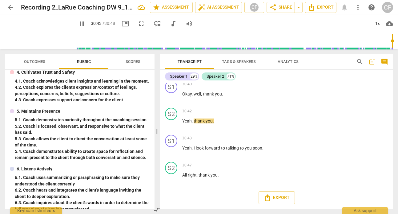
click at [78, 22] on span "pause" at bounding box center [81, 23] width 7 height 7
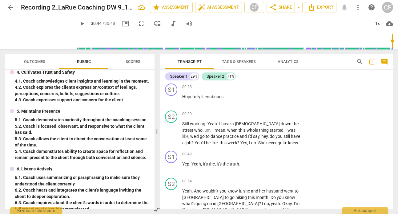
scroll to position [0, 0]
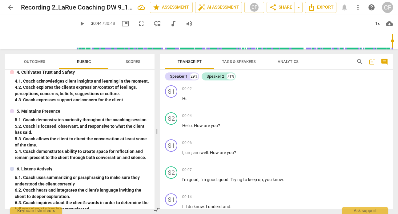
click at [369, 62] on span "post_add" at bounding box center [371, 61] width 7 height 7
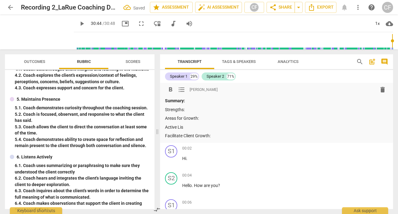
scroll to position [177, 0]
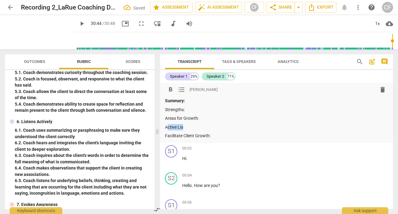
drag, startPoint x: 187, startPoint y: 126, endPoint x: 166, endPoint y: 126, distance: 20.9
click at [166, 126] on p "Active Lis" at bounding box center [276, 127] width 223 height 6
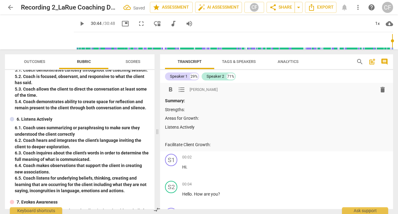
scroll to position [228, 0]
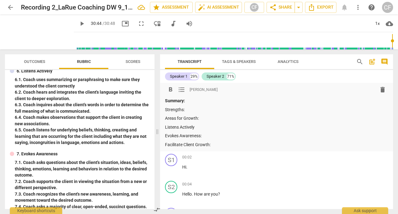
click at [200, 127] on p "Listens Actively" at bounding box center [276, 127] width 223 height 6
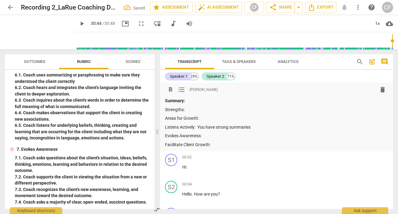
scroll to position [225, 0]
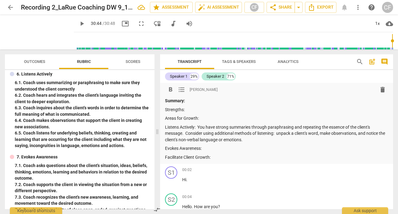
click at [218, 150] on p "Evokes Awareness:" at bounding box center [276, 148] width 223 height 6
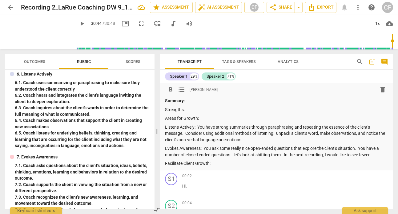
click at [220, 165] on p "Facilitate Client Growth:" at bounding box center [276, 164] width 223 height 6
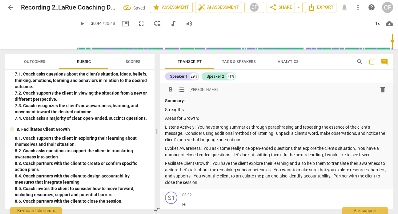
click at [196, 109] on p "Strengths:" at bounding box center [276, 110] width 223 height 6
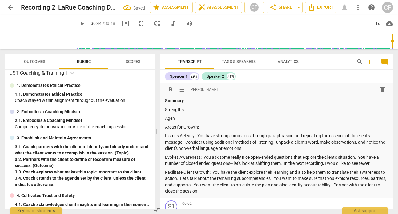
scroll to position [0, 0]
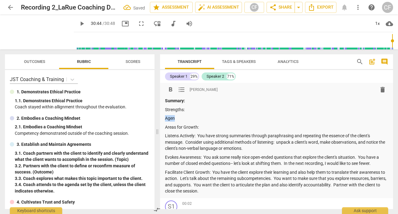
drag, startPoint x: 177, startPoint y: 120, endPoint x: 165, endPoint y: 119, distance: 12.0
click at [165, 119] on p "Agen" at bounding box center [276, 118] width 223 height 6
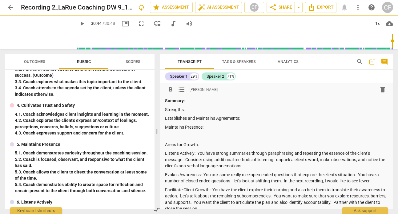
scroll to position [135, 0]
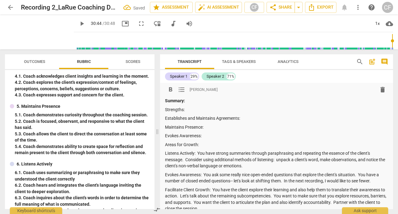
click at [264, 115] on div "Summary: Strengths: Establishes and Maintains Agreements: Maintains Presence: E…" at bounding box center [276, 155] width 223 height 114
click at [261, 119] on p "Establishes and Maintains Agreements:" at bounding box center [276, 118] width 223 height 6
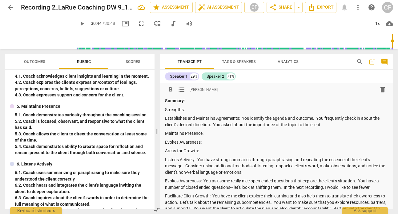
click at [247, 131] on p "Maintains Presence:" at bounding box center [276, 133] width 223 height 6
